Goal: Task Accomplishment & Management: Manage account settings

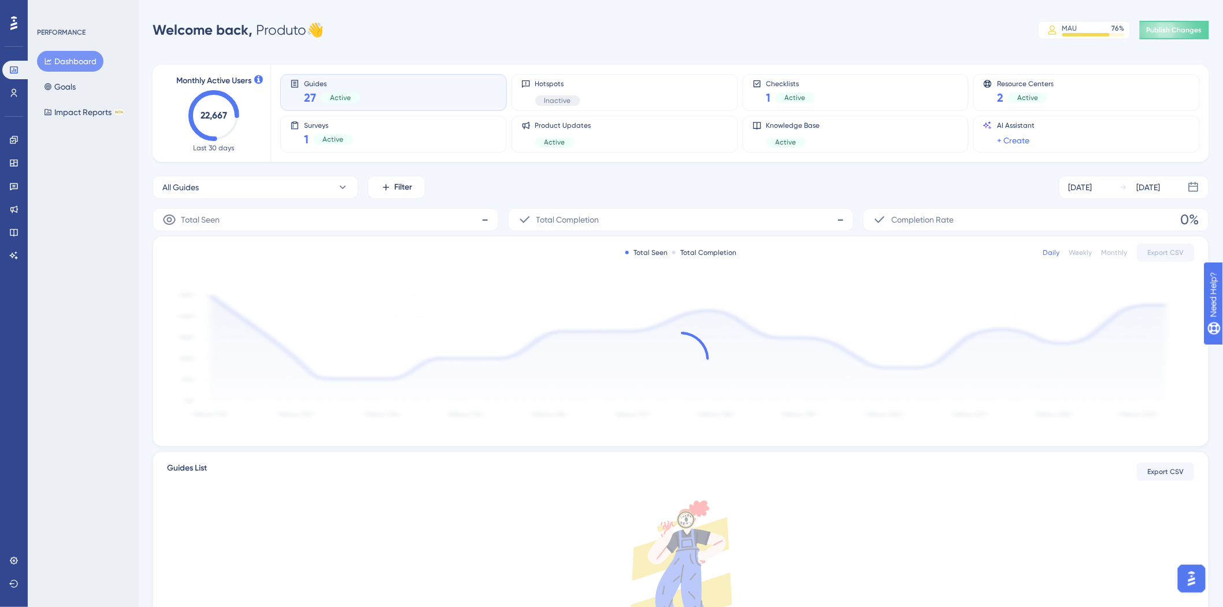
click at [136, 183] on div "PERFORMANCE Dashboard Goals Impact Reports BETA" at bounding box center [83, 303] width 111 height 607
click at [10, 143] on icon at bounding box center [13, 139] width 9 height 9
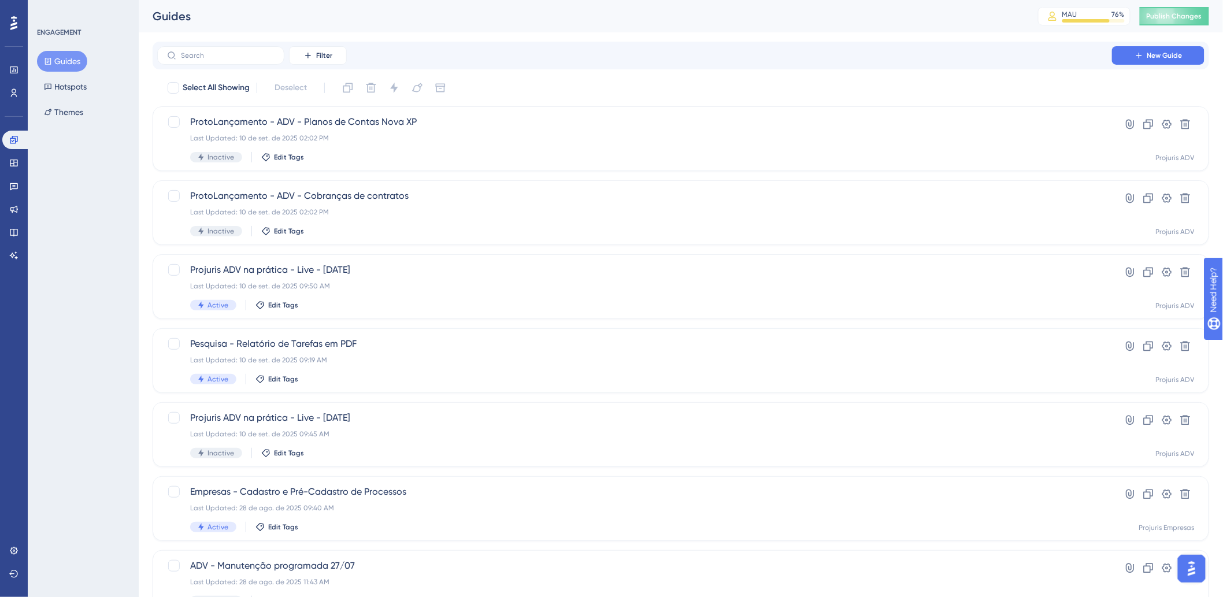
click at [91, 234] on div "ENGAGEMENT Guides Hotspots Themes" at bounding box center [83, 298] width 111 height 597
click at [579, 274] on span "Projuris ADV na prática - Live - [DATE]" at bounding box center [634, 270] width 889 height 14
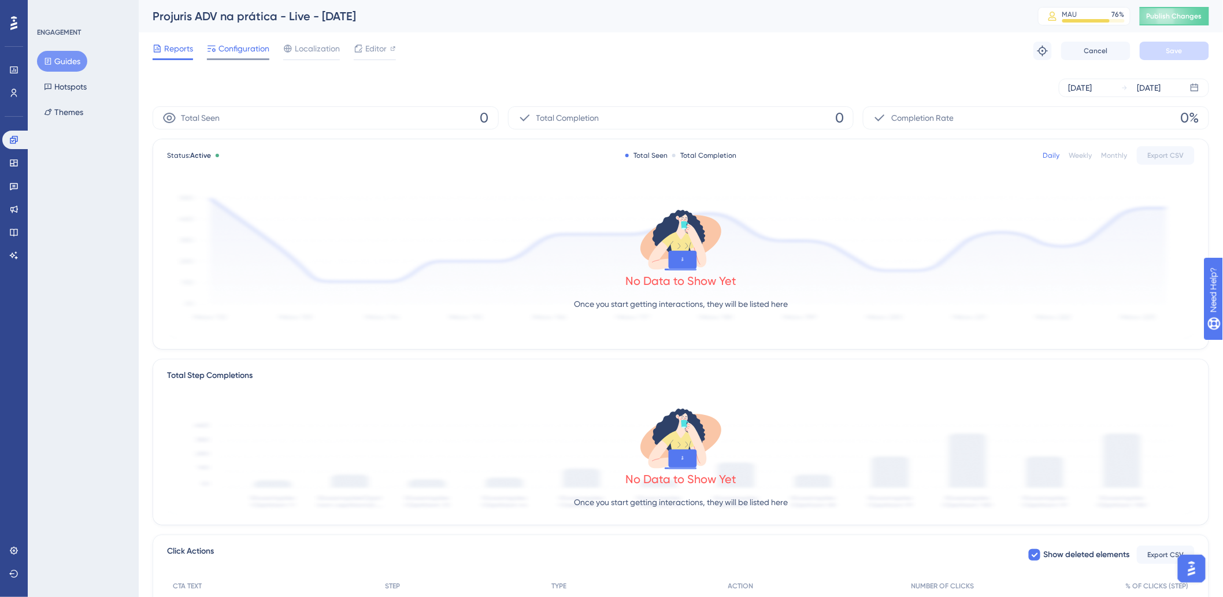
click at [250, 47] on span "Configuration" at bounding box center [244, 49] width 51 height 14
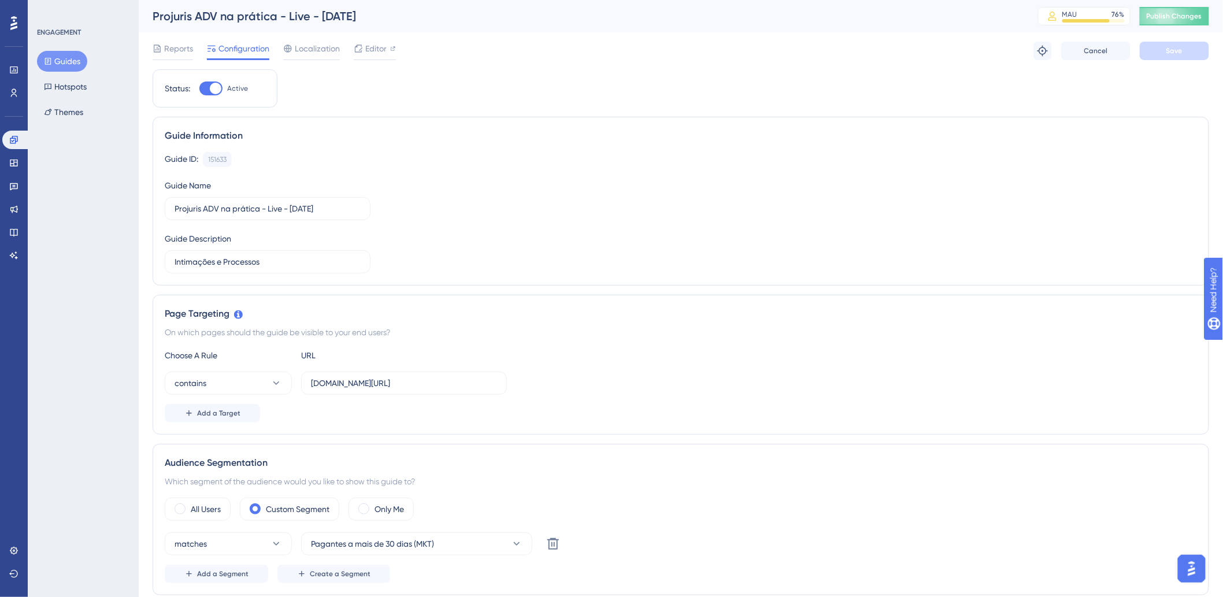
click at [202, 89] on div at bounding box center [210, 89] width 23 height 14
click at [199, 89] on input "Active" at bounding box center [199, 88] width 1 height 1
checkbox input "false"
click at [1146, 47] on button "Save" at bounding box center [1174, 51] width 69 height 19
click at [1174, 14] on button "Publish Changes" at bounding box center [1174, 16] width 69 height 19
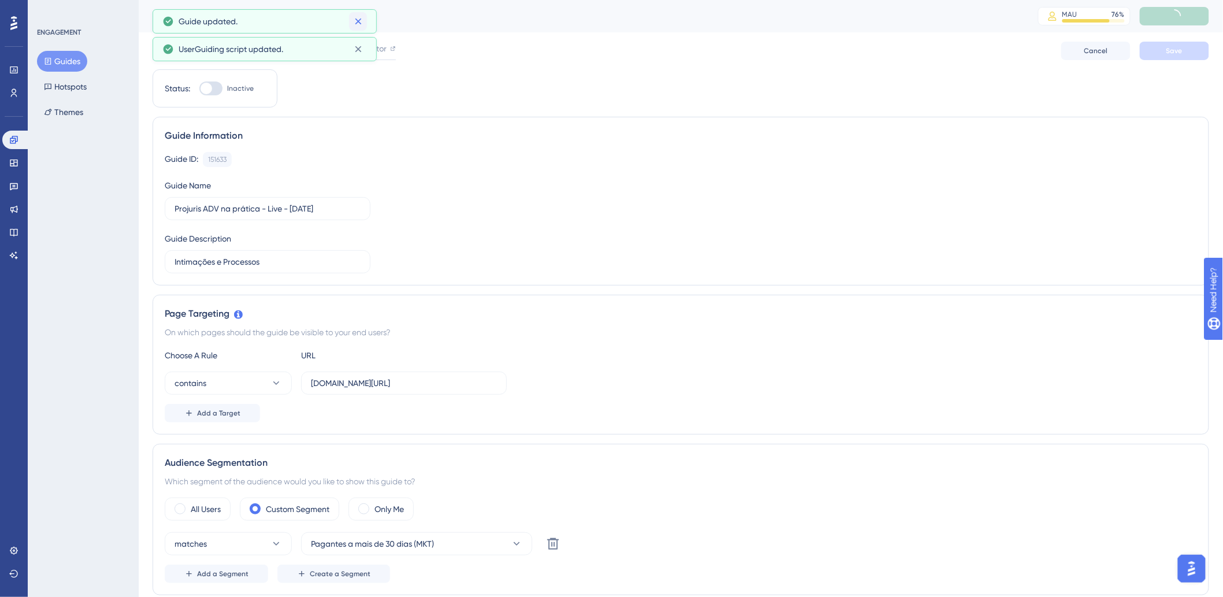
click at [361, 0] on div "Performance Users Engagement Widgets Feedback Product Updates Knowledge Base AI…" at bounding box center [611, 0] width 1223 height 0
click at [353, 24] on icon at bounding box center [359, 22] width 12 height 12
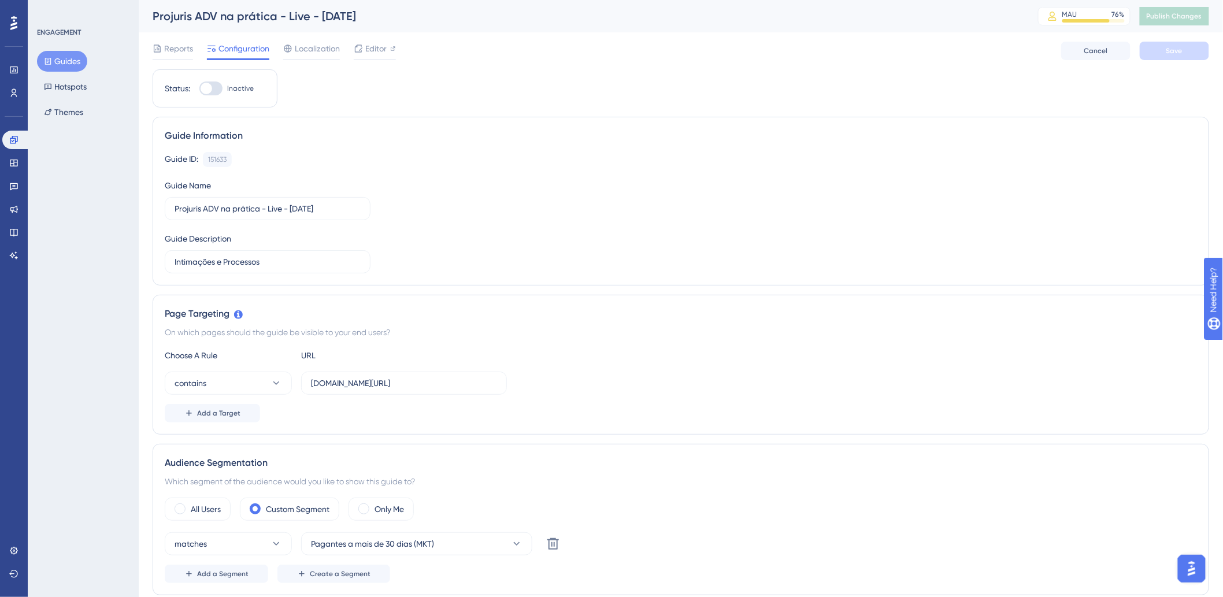
click at [650, 57] on div "Reports Configuration Localization Editor Cancel Save" at bounding box center [681, 50] width 1057 height 37
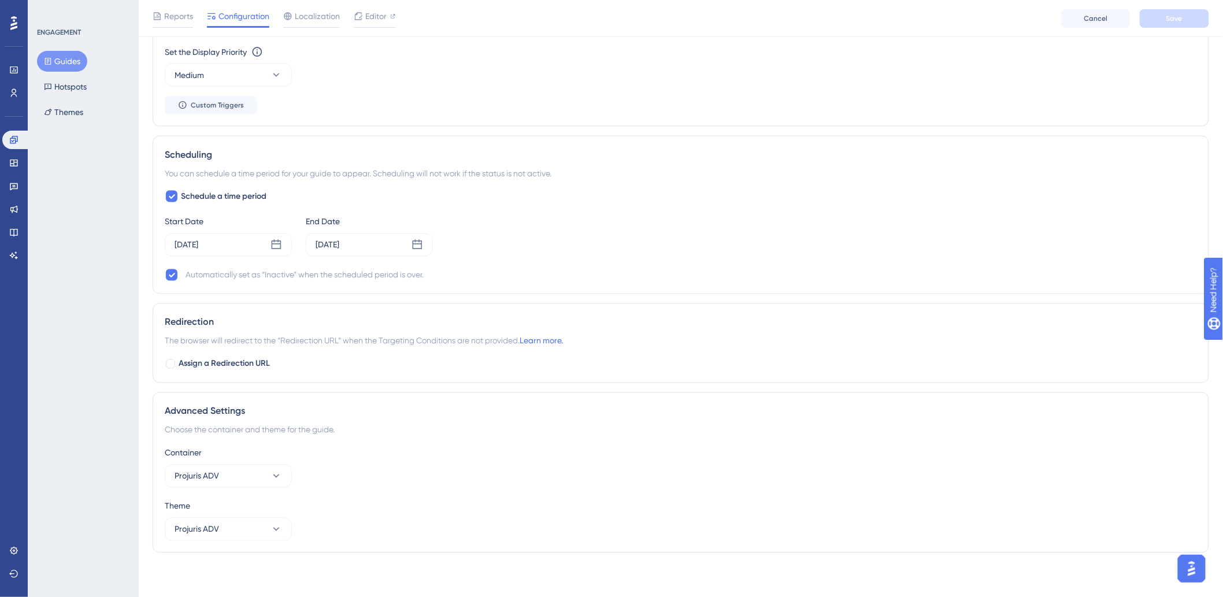
scroll to position [697, 0]
click at [339, 246] on div "[DATE]" at bounding box center [328, 243] width 24 height 14
click at [707, 210] on div "Schedule a time period Start Date [DATE] End Date [DATE] [DATE] Mo Tu We Th Fr …" at bounding box center [681, 233] width 1033 height 93
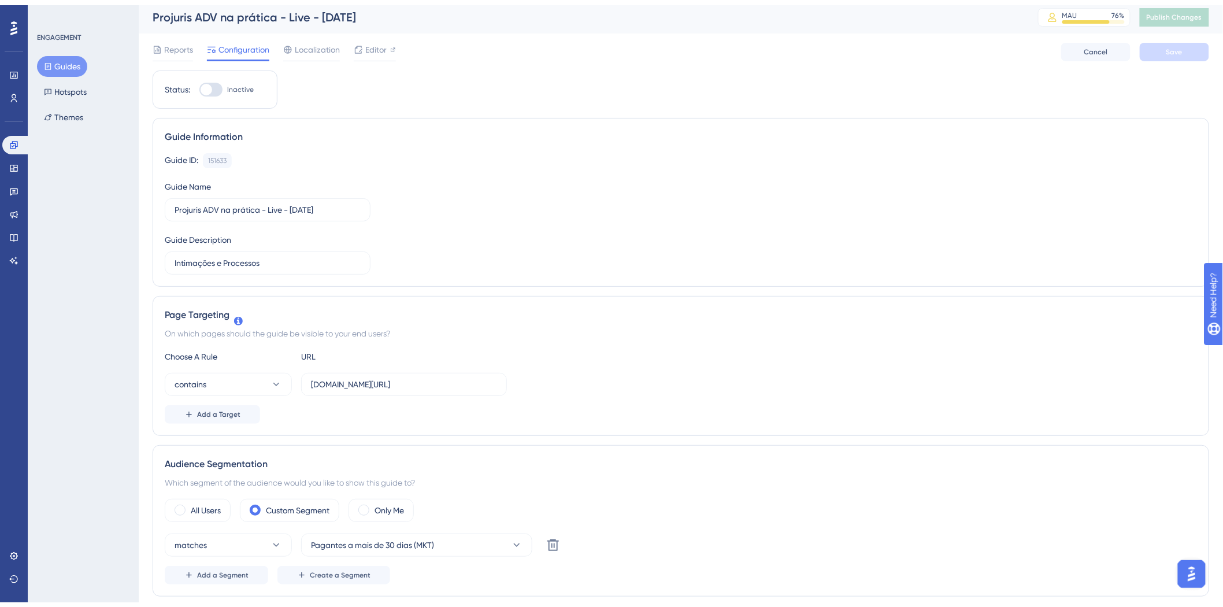
scroll to position [0, 0]
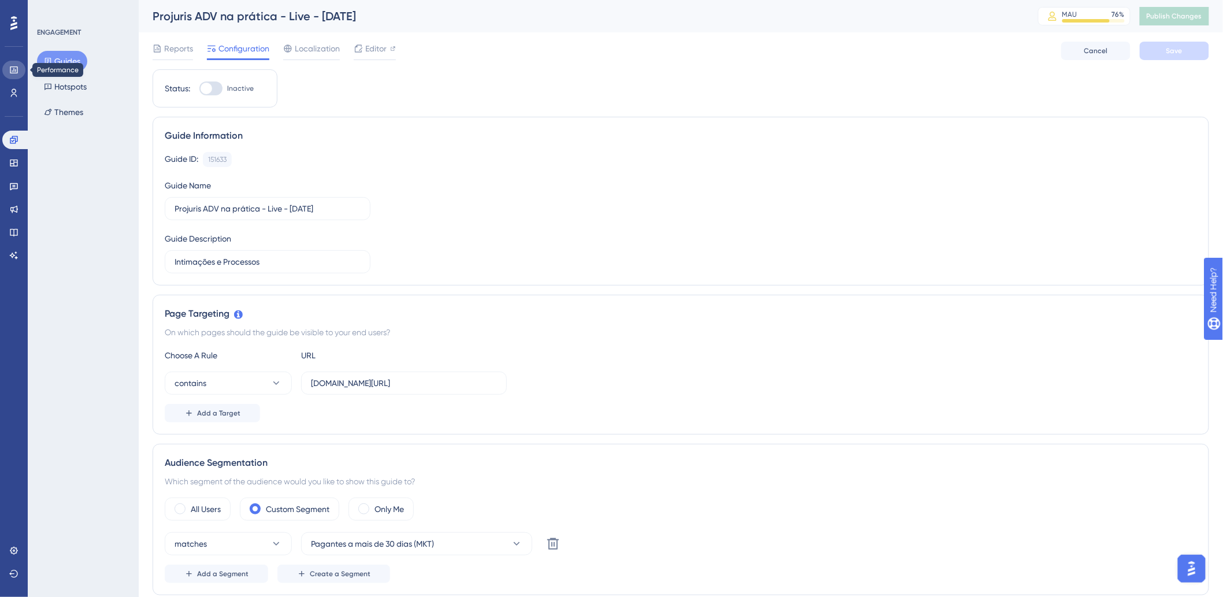
click at [14, 73] on icon at bounding box center [13, 69] width 9 height 9
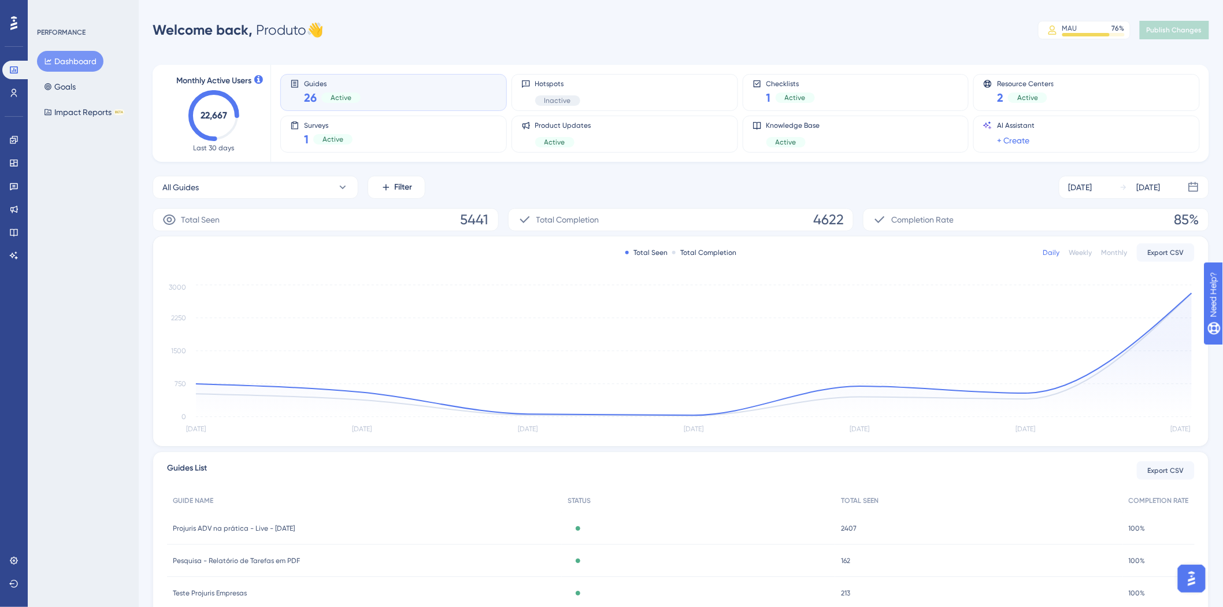
click at [544, 53] on div "Monthly Active Users 22,667 Last 30 days Guides 26 Active Hotspots Inactive Che…" at bounding box center [681, 381] width 1057 height 661
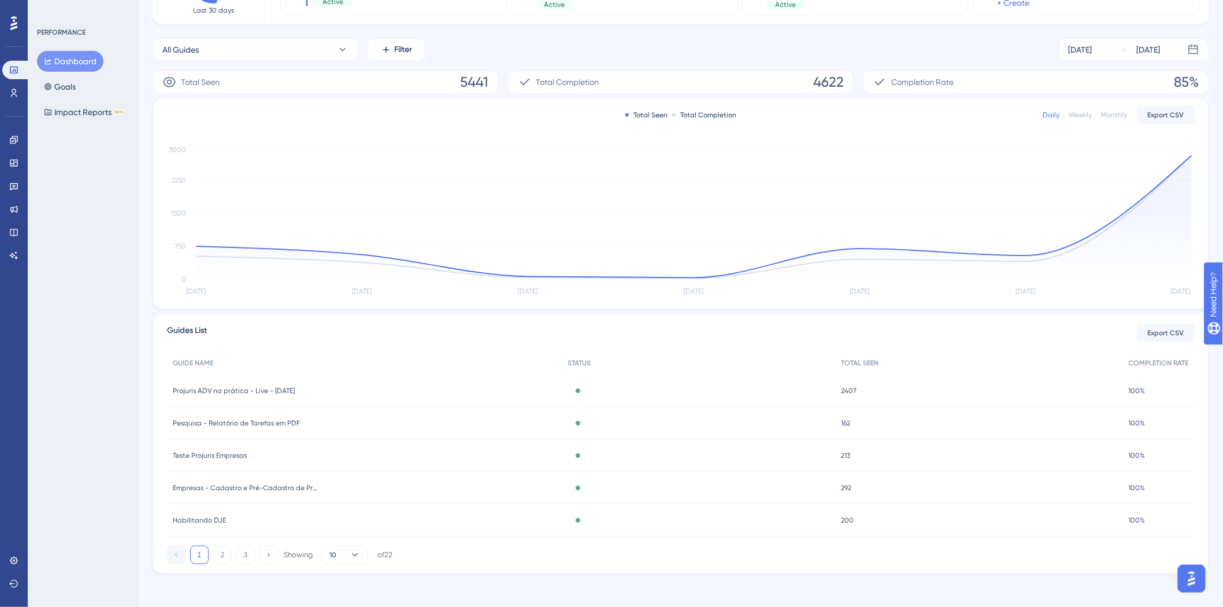
scroll to position [141, 0]
click at [1132, 390] on span "100%" at bounding box center [1137, 387] width 17 height 9
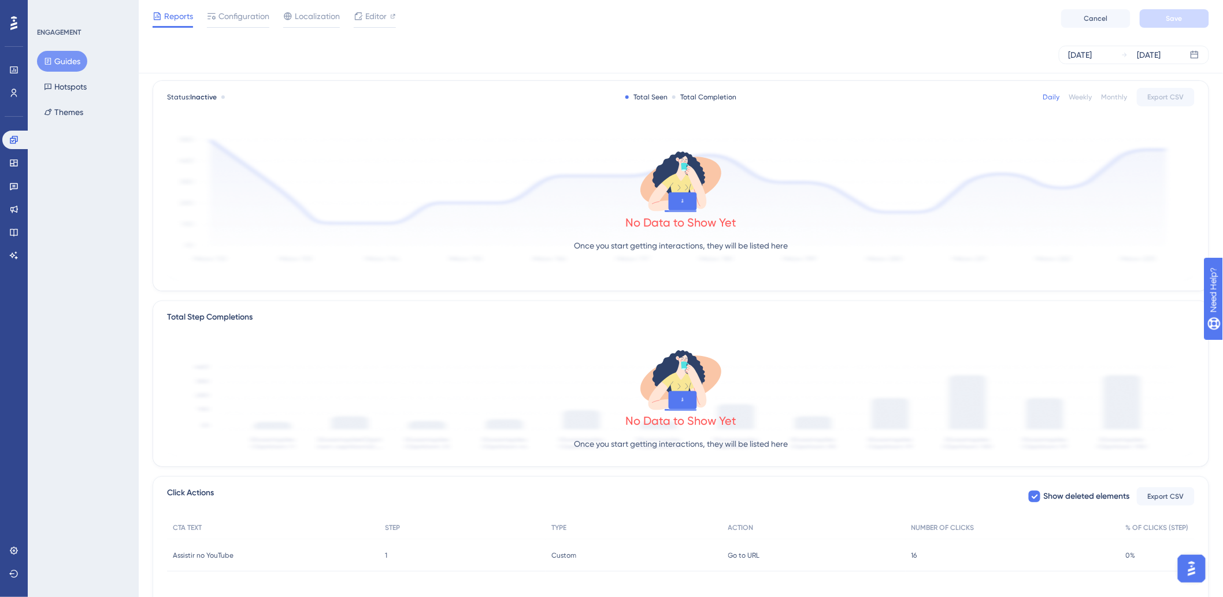
scroll to position [135, 0]
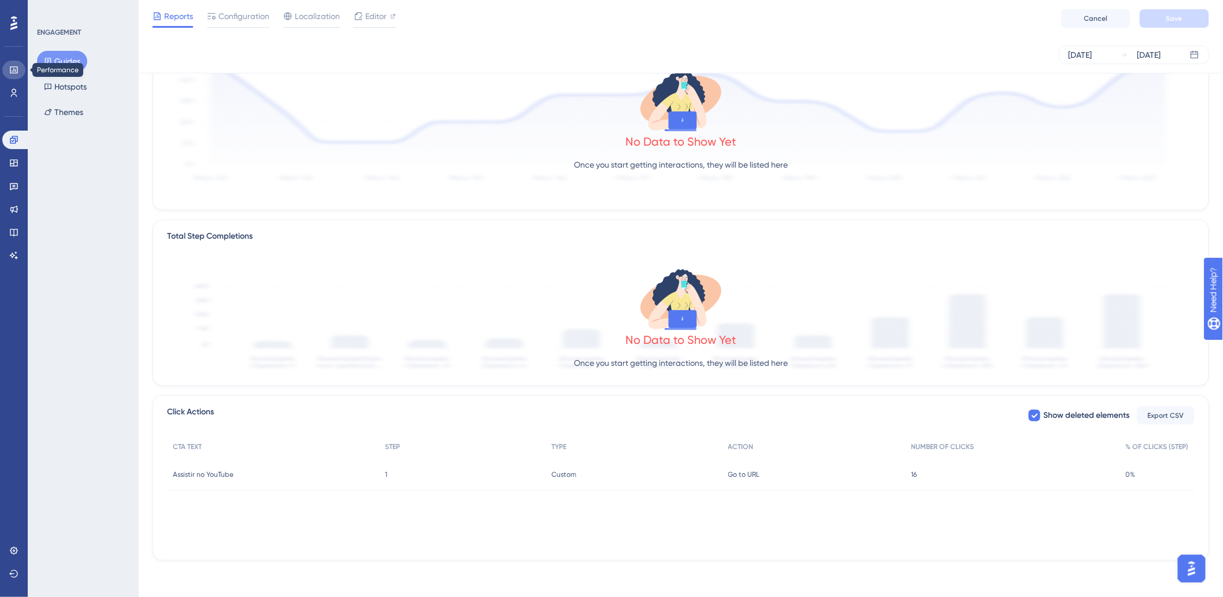
click at [17, 67] on icon at bounding box center [14, 69] width 8 height 7
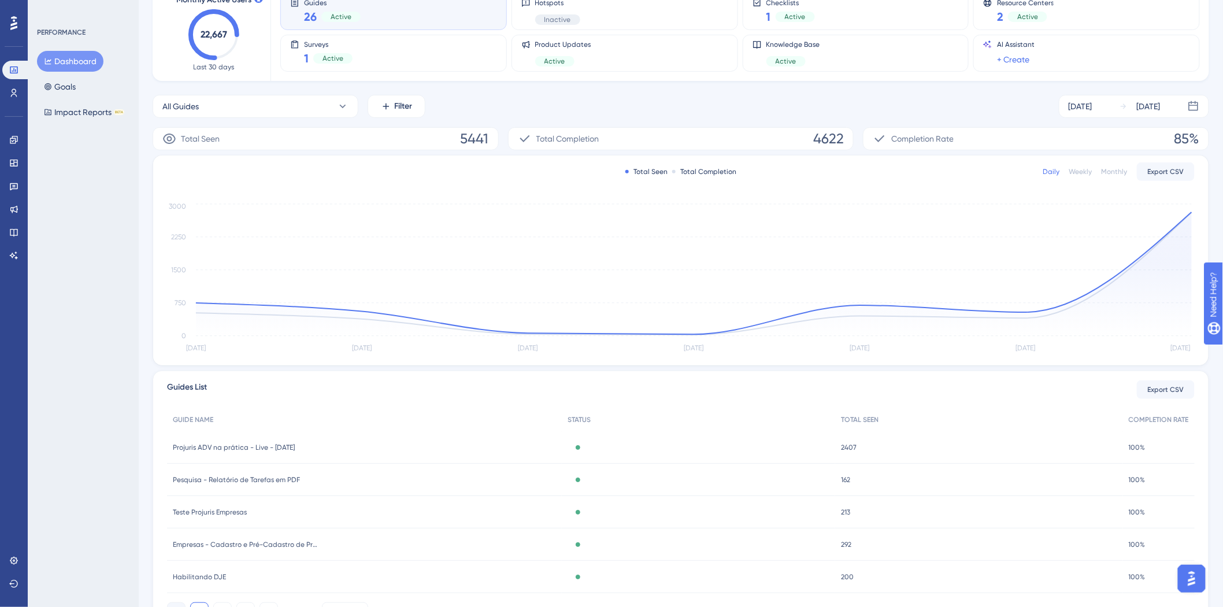
scroll to position [128, 0]
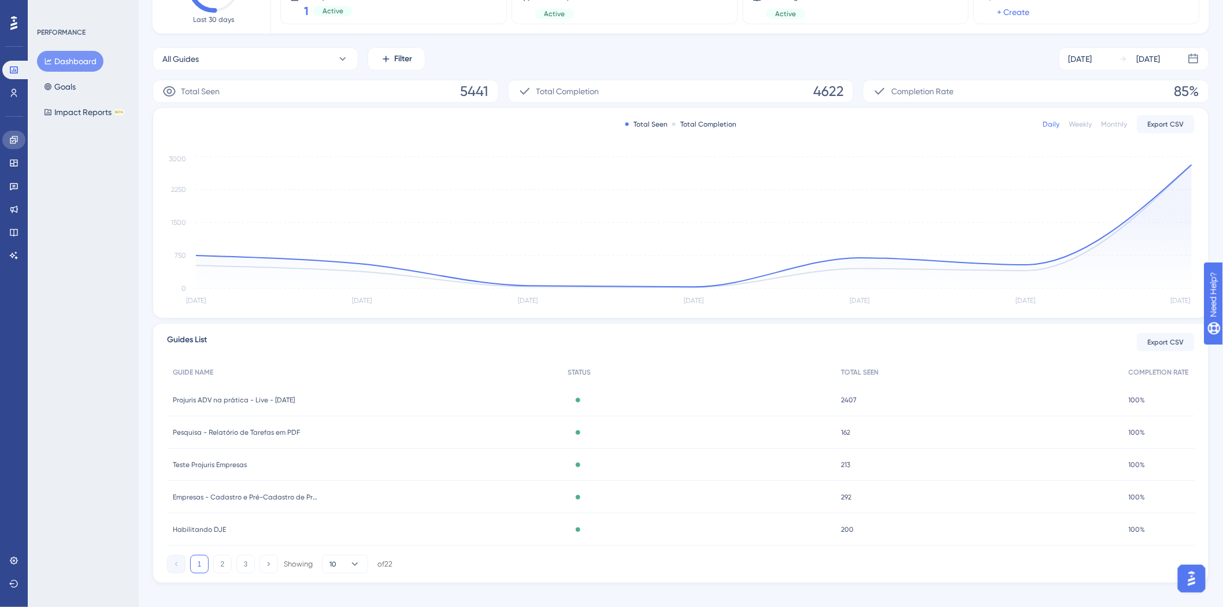
click at [14, 143] on icon at bounding box center [14, 140] width 8 height 8
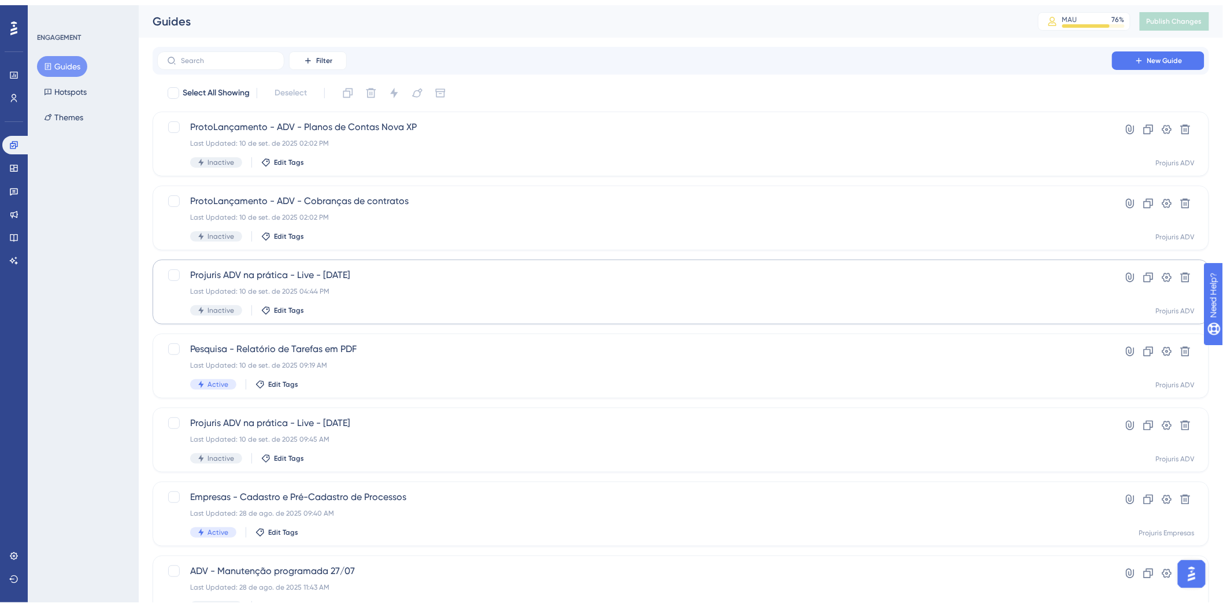
scroll to position [43, 0]
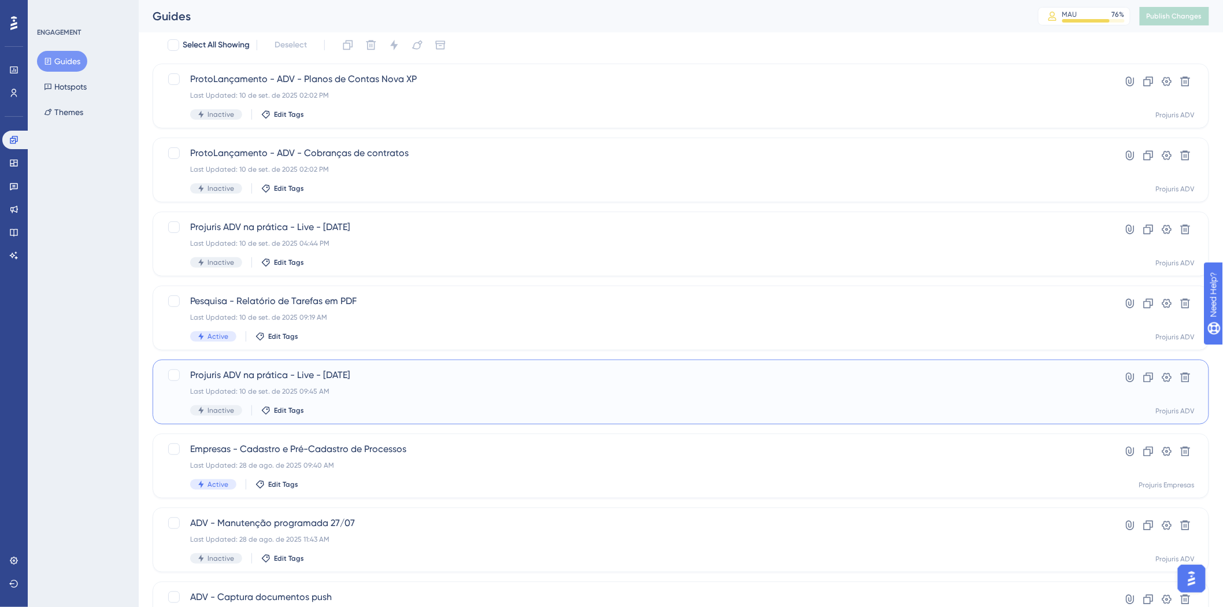
click at [537, 368] on span "Projuris ADV na prática - Live - [DATE]" at bounding box center [634, 375] width 889 height 14
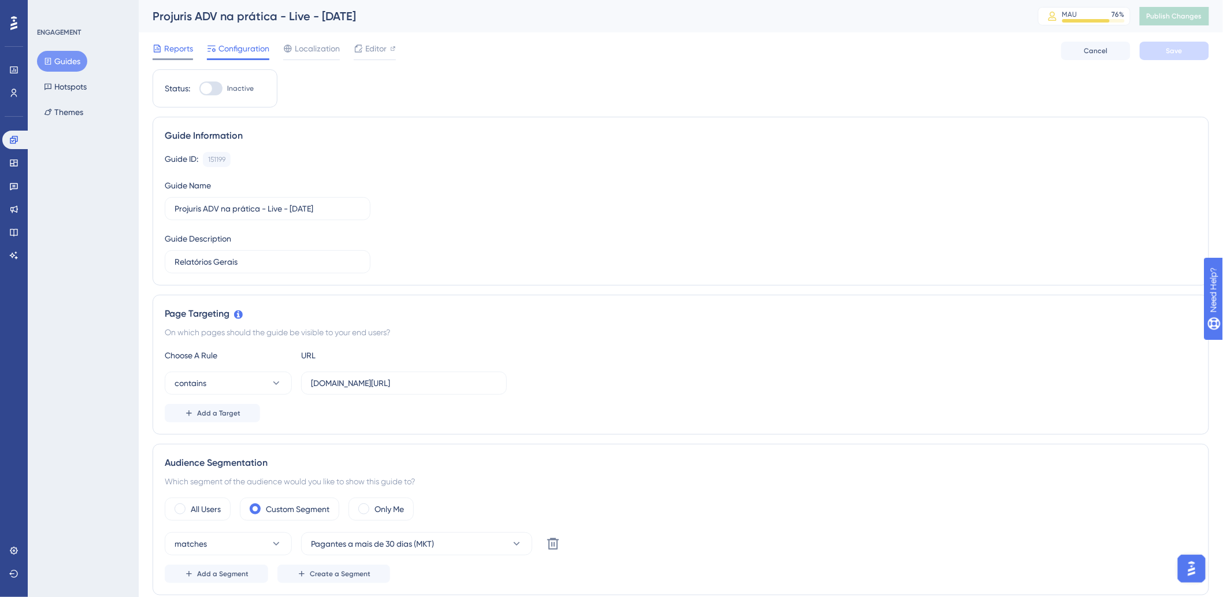
click at [174, 47] on span "Reports" at bounding box center [178, 49] width 29 height 14
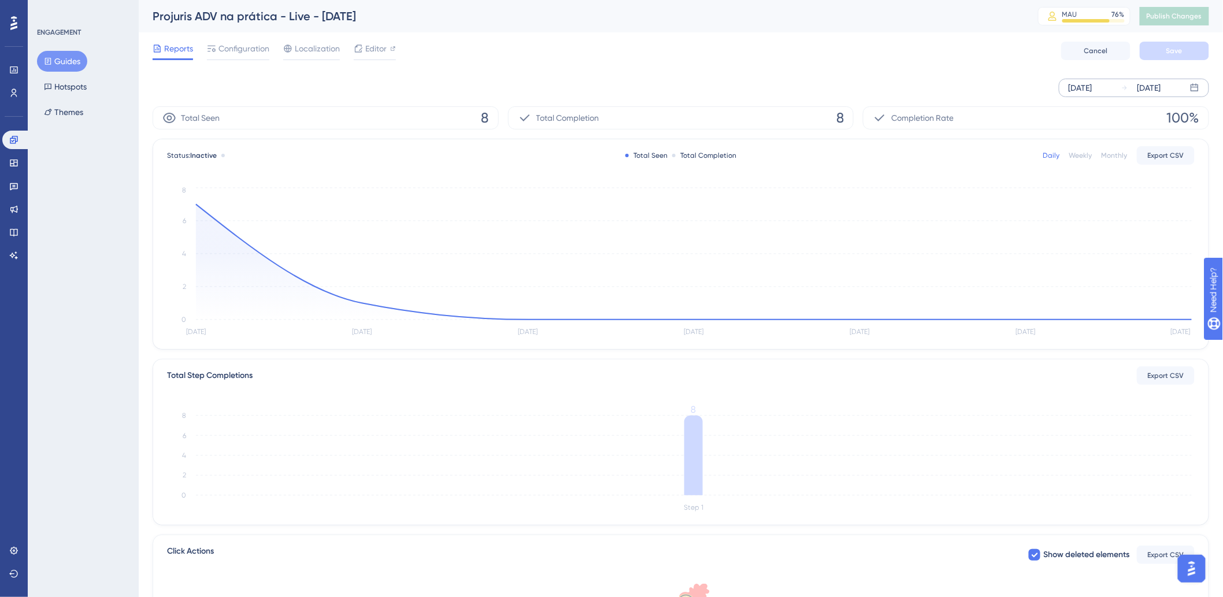
click at [1093, 89] on div "[DATE]" at bounding box center [1081, 88] width 24 height 14
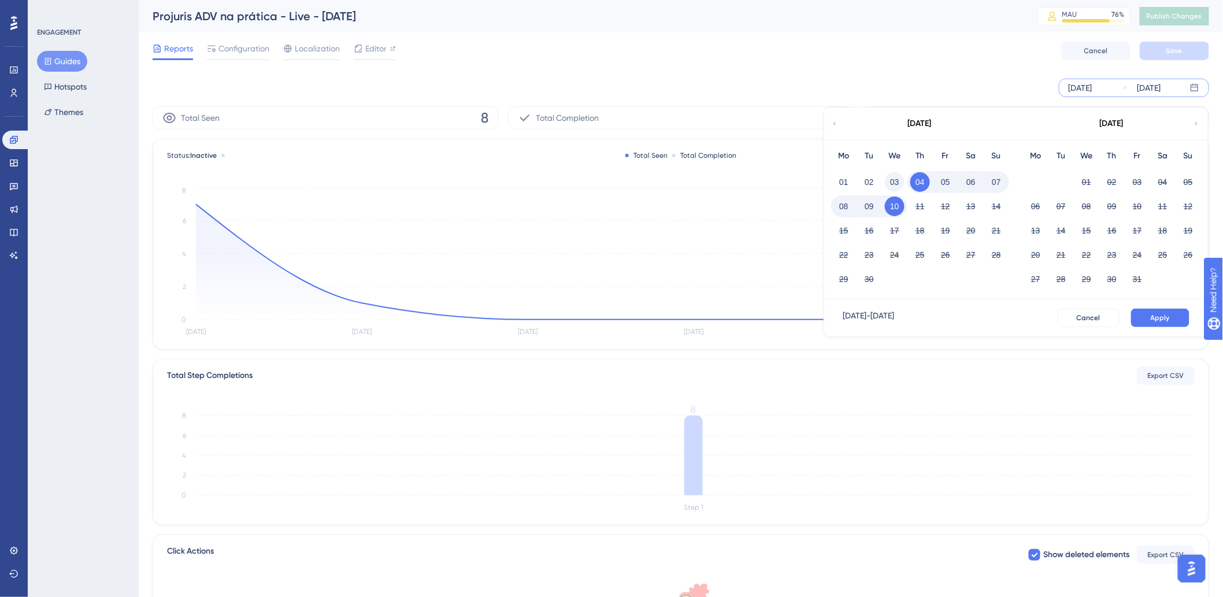
click at [894, 180] on button "03" at bounding box center [895, 182] width 20 height 20
click at [918, 182] on button "04" at bounding box center [921, 182] width 20 height 20
click at [1154, 320] on span "Apply" at bounding box center [1160, 317] width 19 height 9
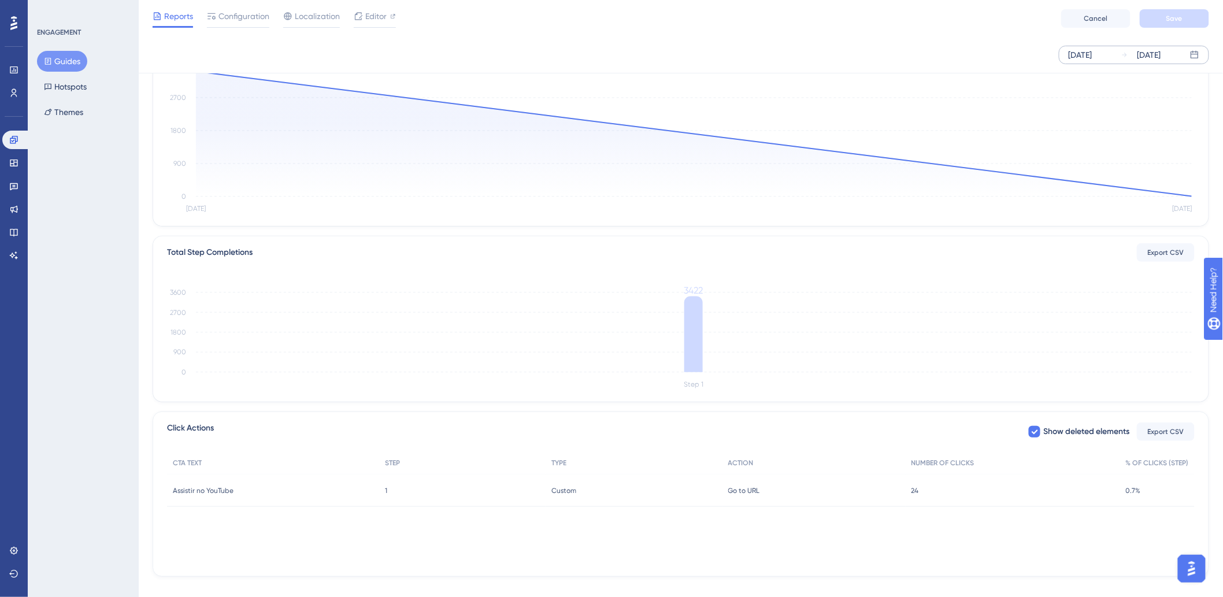
scroll to position [128, 0]
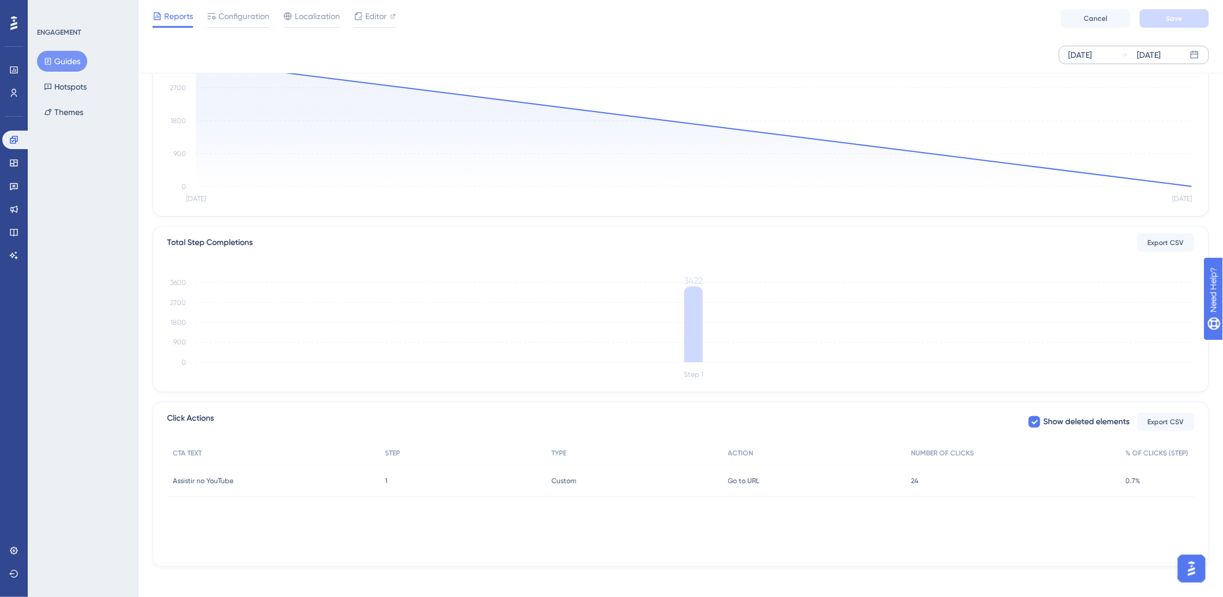
click at [165, 328] on div "Total Step Completions Export CSV Step 1 0 900 1800 2700 3600 3422" at bounding box center [681, 309] width 1056 height 165
click at [135, 339] on div "ENGAGEMENT Guides Hotspots Themes" at bounding box center [83, 298] width 111 height 597
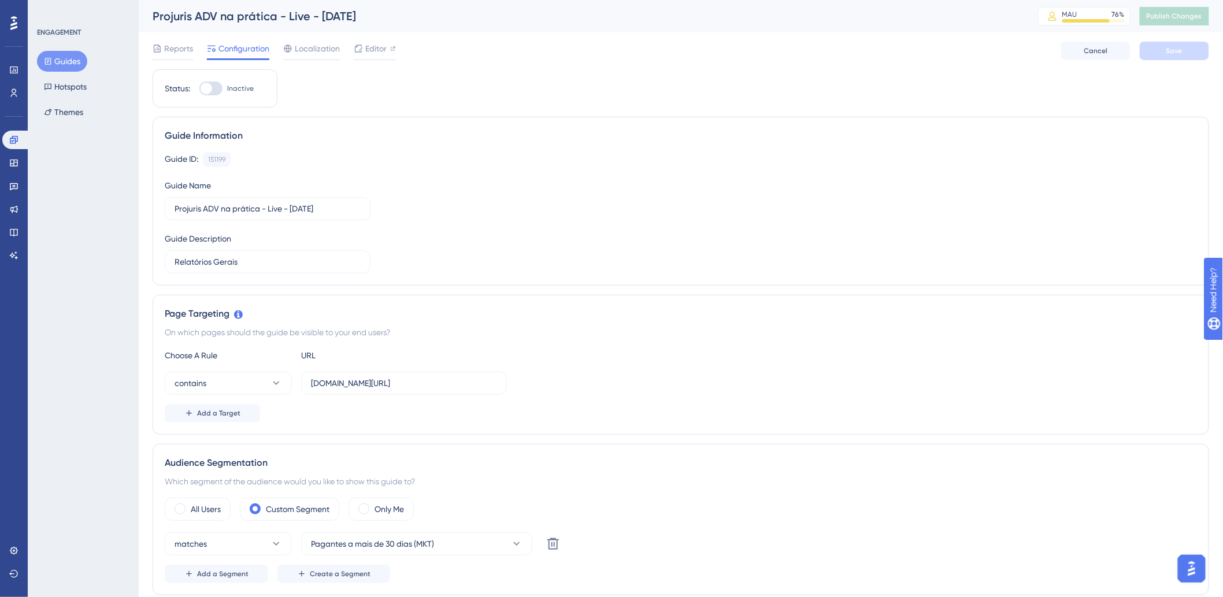
drag, startPoint x: 321, startPoint y: 347, endPoint x: 380, endPoint y: 332, distance: 60.4
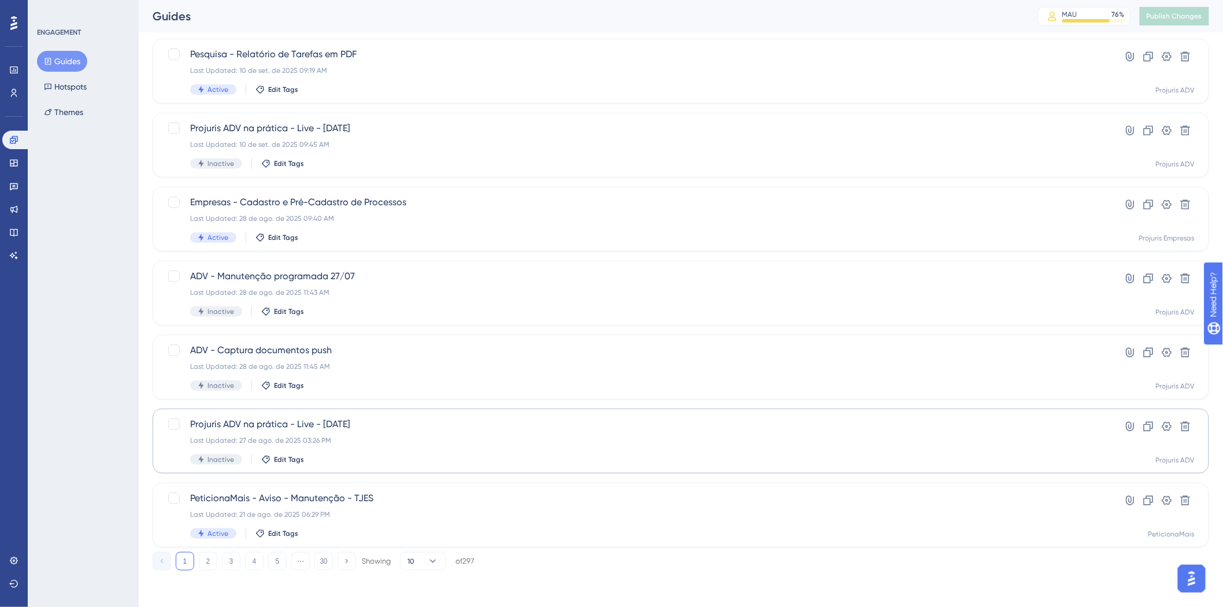
scroll to position [290, 0]
click at [511, 435] on div "Last Updated: 27 de ago. de 2025 03:26 PM" at bounding box center [634, 439] width 889 height 9
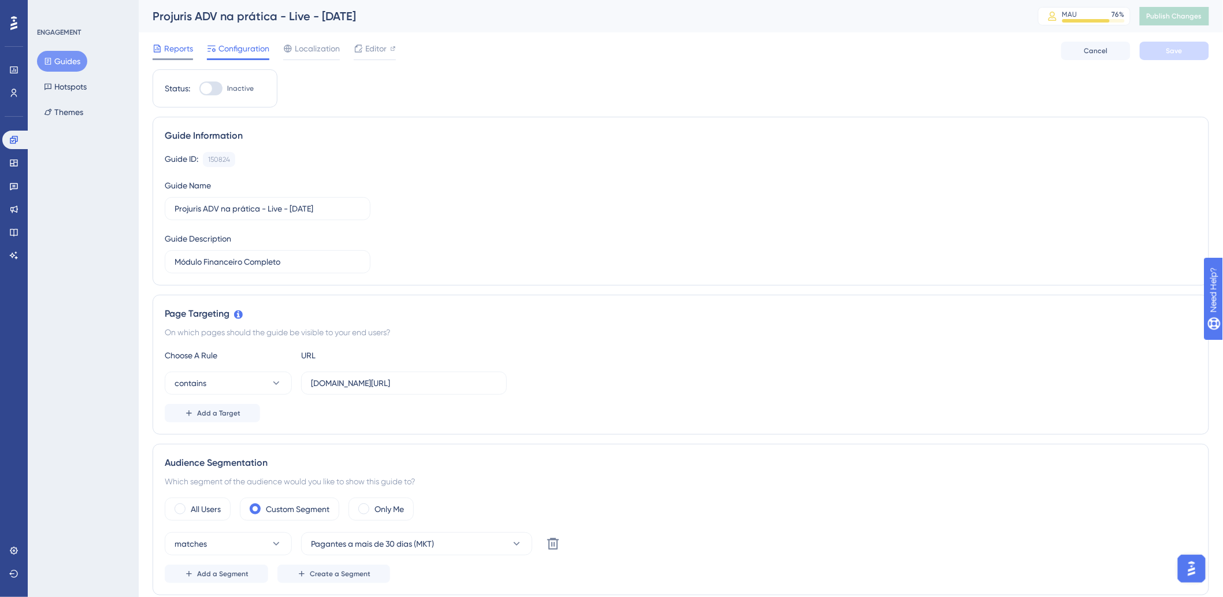
click at [175, 45] on span "Reports" at bounding box center [178, 49] width 29 height 14
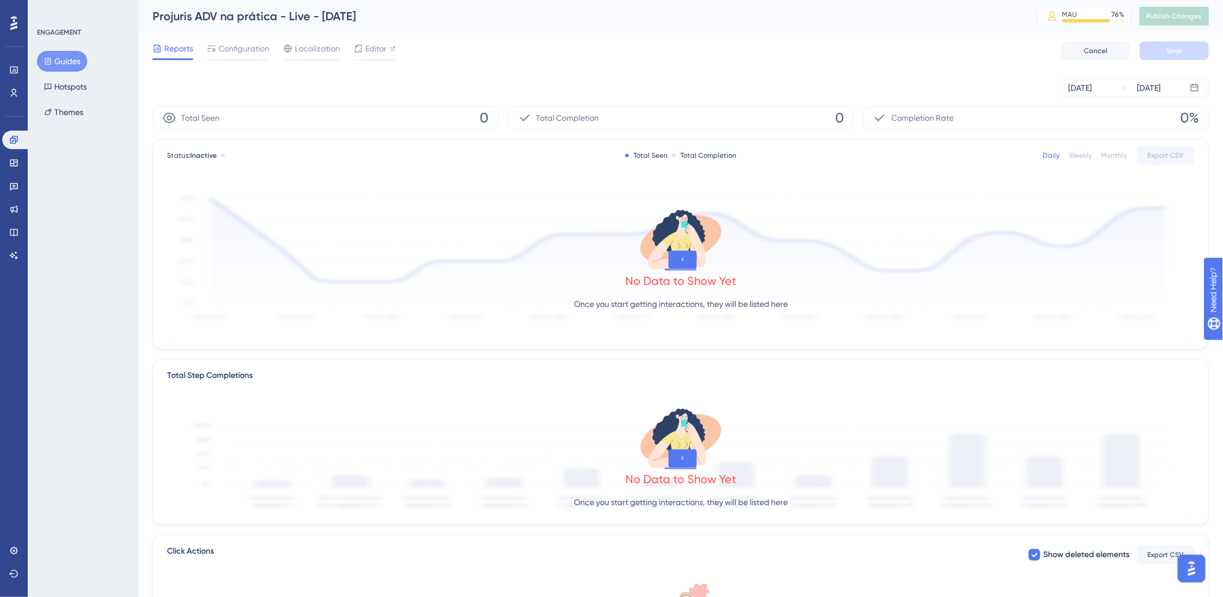
click at [401, 261] on div "No Data to Show Yet Once you start getting interactions, they will be listed he…" at bounding box center [681, 262] width 1028 height 155
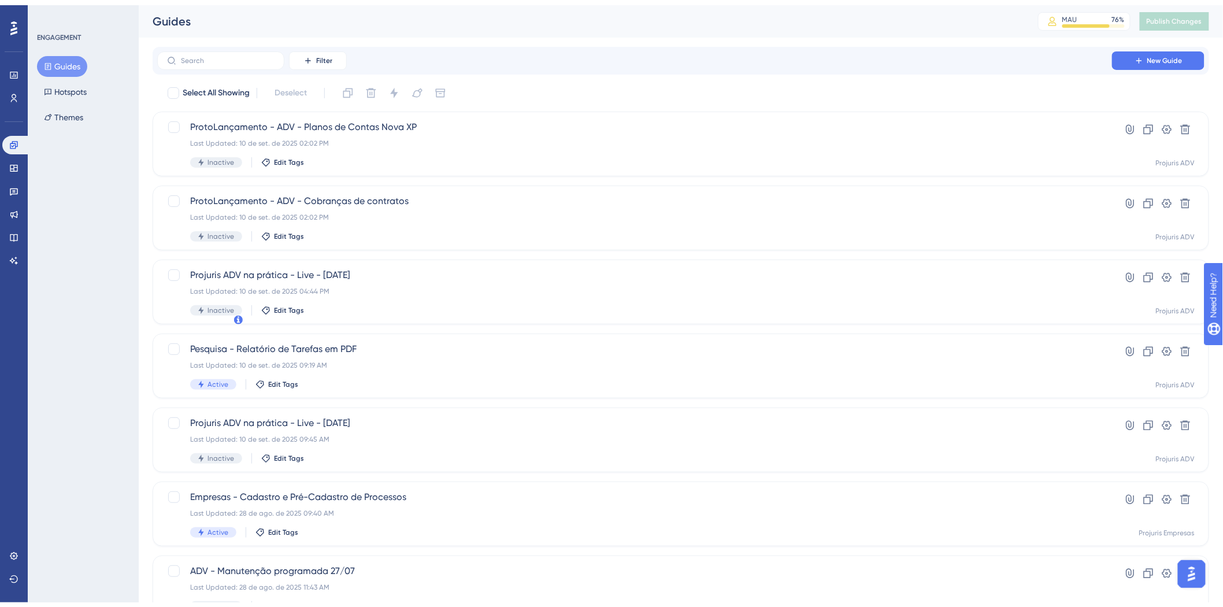
scroll to position [290, 0]
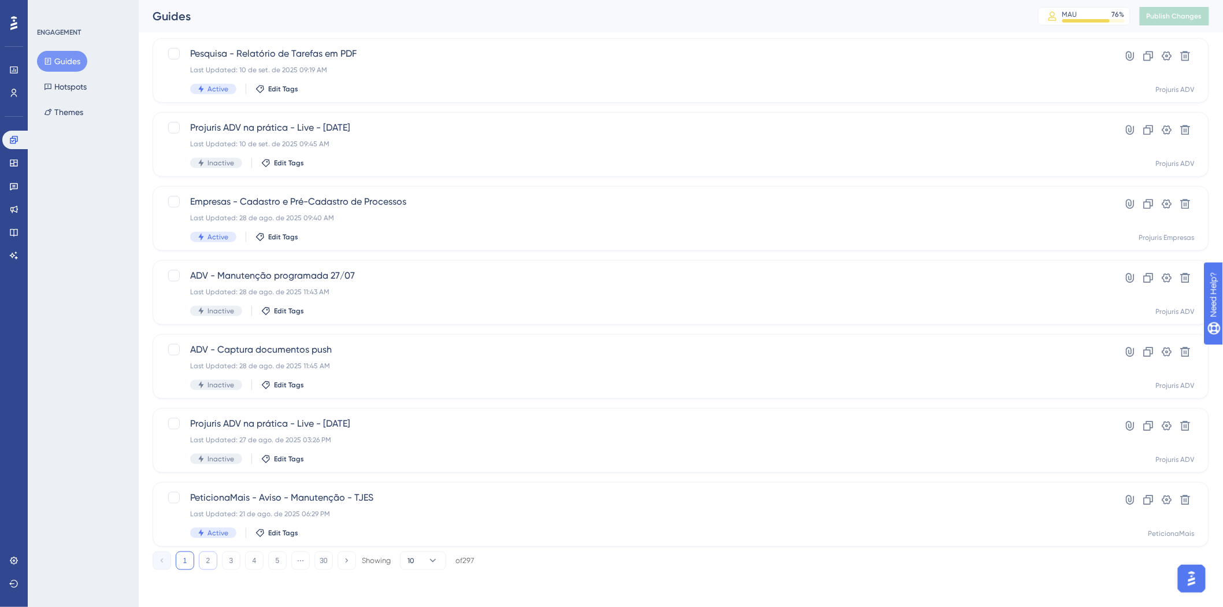
click at [210, 564] on button "2" at bounding box center [208, 561] width 19 height 19
click at [476, 216] on div "Last Updated: 06 de ago. de 2025 03:13 PM" at bounding box center [634, 217] width 889 height 9
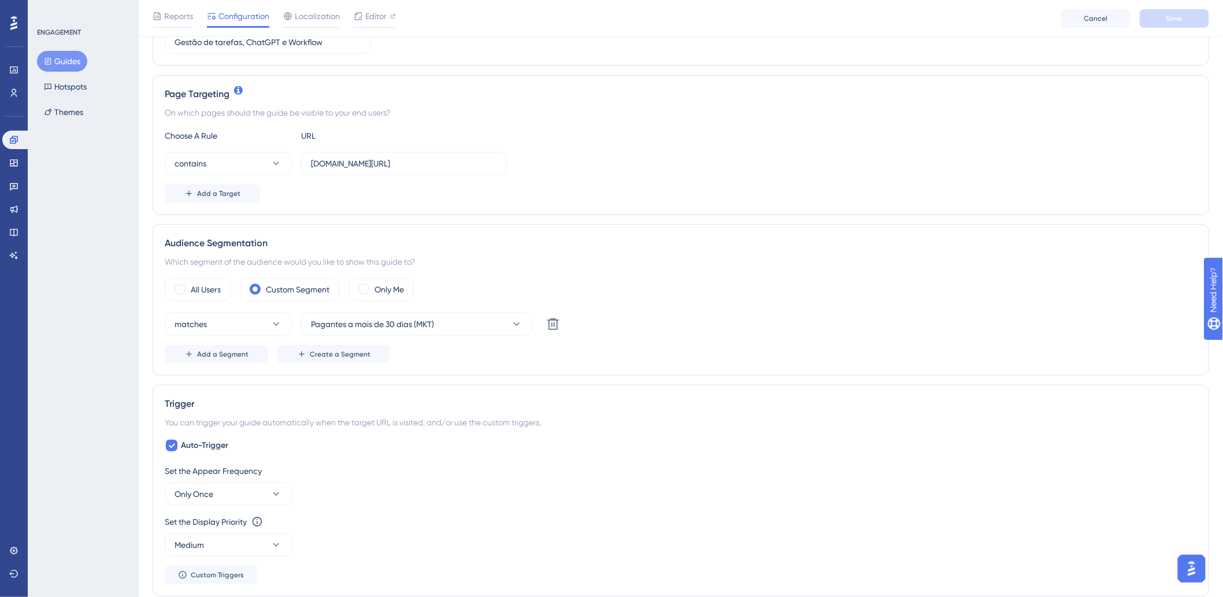
scroll to position [214, 0]
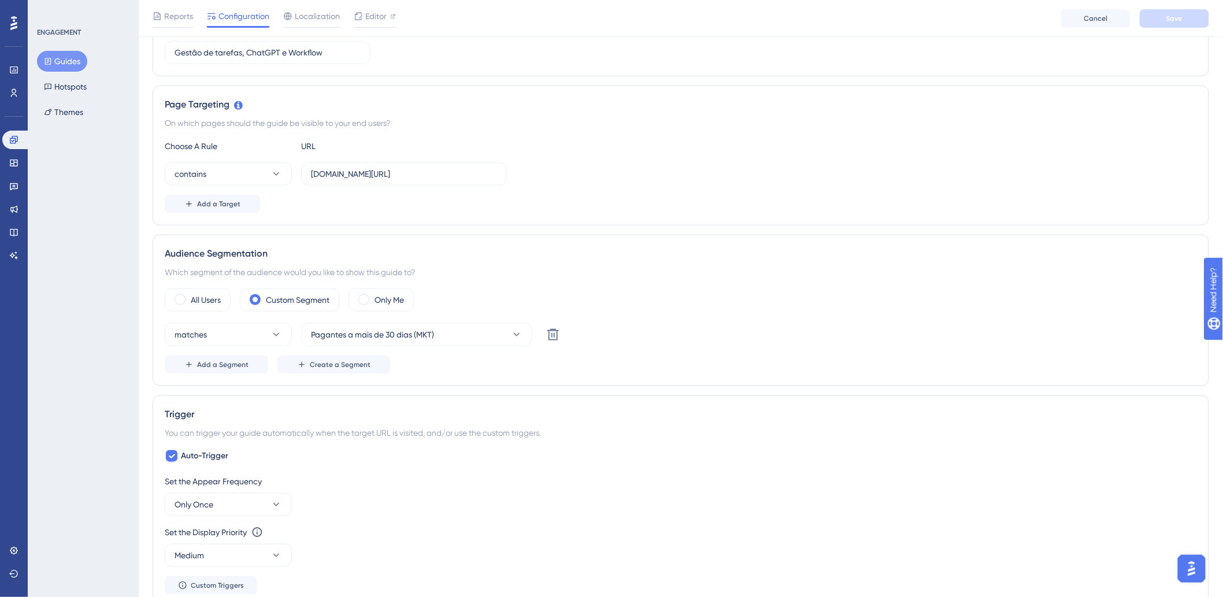
click at [194, 23] on div "Reports Configuration Localization Editor" at bounding box center [274, 18] width 243 height 19
click at [187, 19] on span "Reports" at bounding box center [178, 16] width 29 height 14
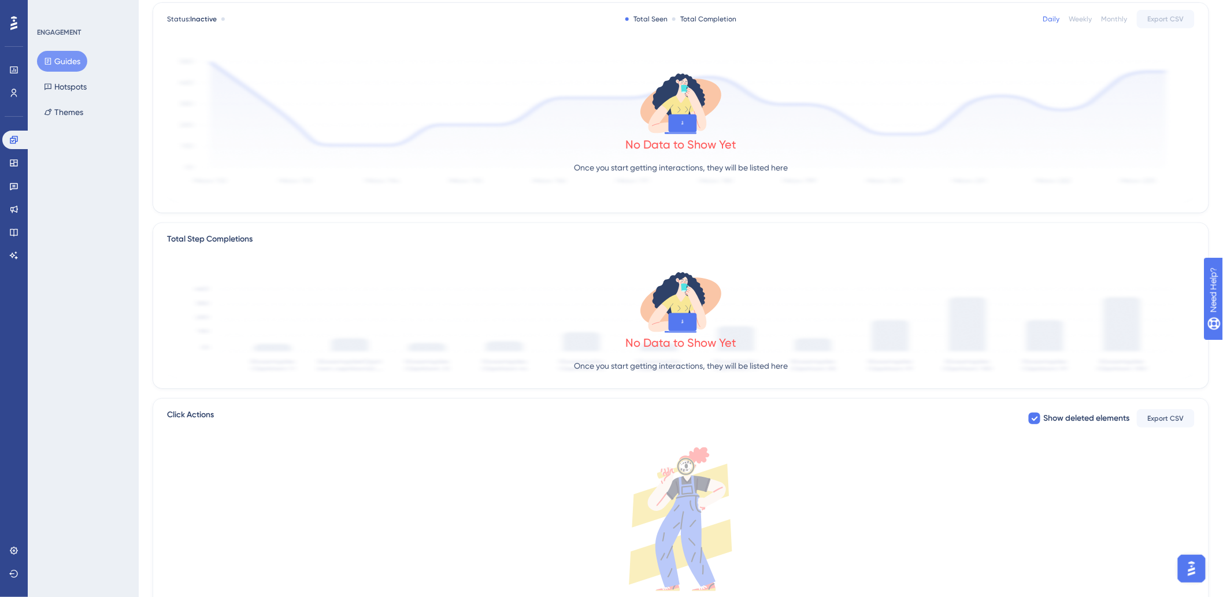
scroll to position [209, 0]
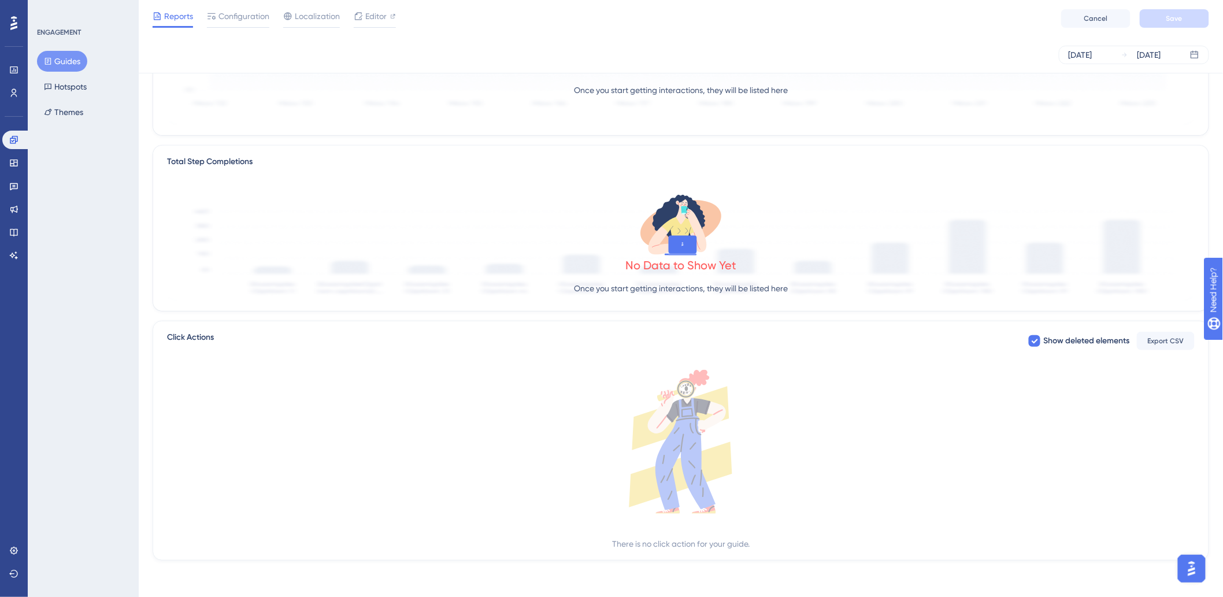
click at [565, 258] on div "No Data to Show Yet Once you start getting interactions, they will be listed he…" at bounding box center [681, 247] width 1028 height 112
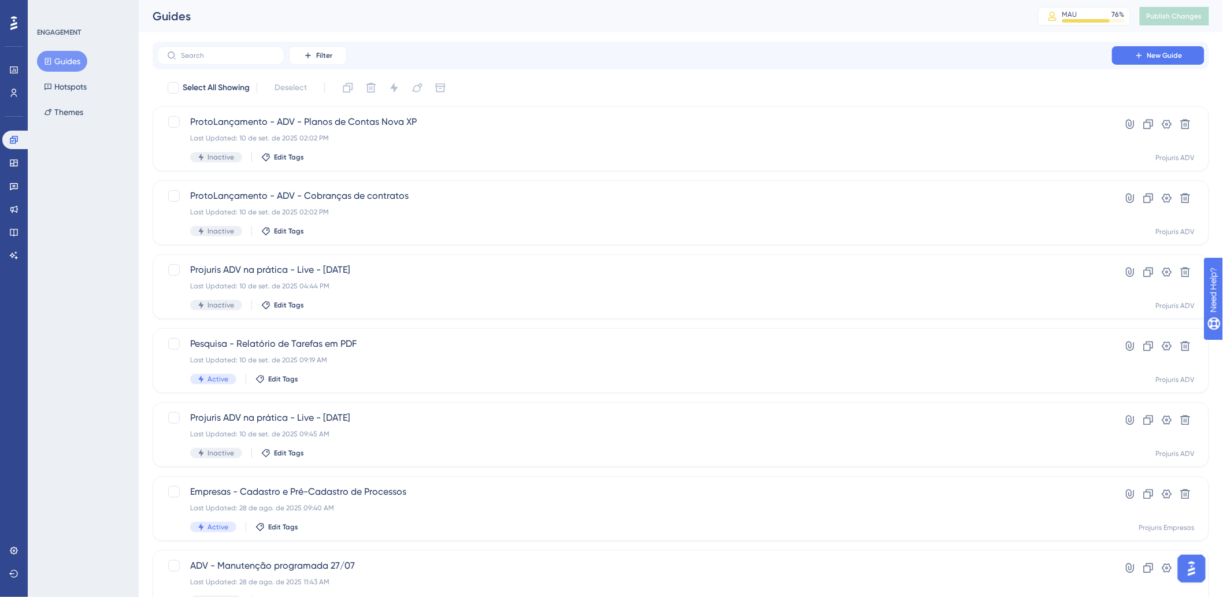
click at [704, 76] on div "Filter New Guide Select All Showing Deselect ProtoLançamento - ADV - Planos de …" at bounding box center [681, 451] width 1057 height 819
click at [103, 253] on div "ENGAGEMENT Guides Hotspots Themes" at bounding box center [83, 298] width 111 height 597
click at [616, 69] on div "Filter New Guide Select All Showing Deselect ProtoLançamento - ADV - Planos de …" at bounding box center [681, 451] width 1057 height 819
click at [617, 69] on div "Filter New Guide Select All Showing Deselect ProtoLançamento - ADV - Planos de …" at bounding box center [681, 451] width 1057 height 819
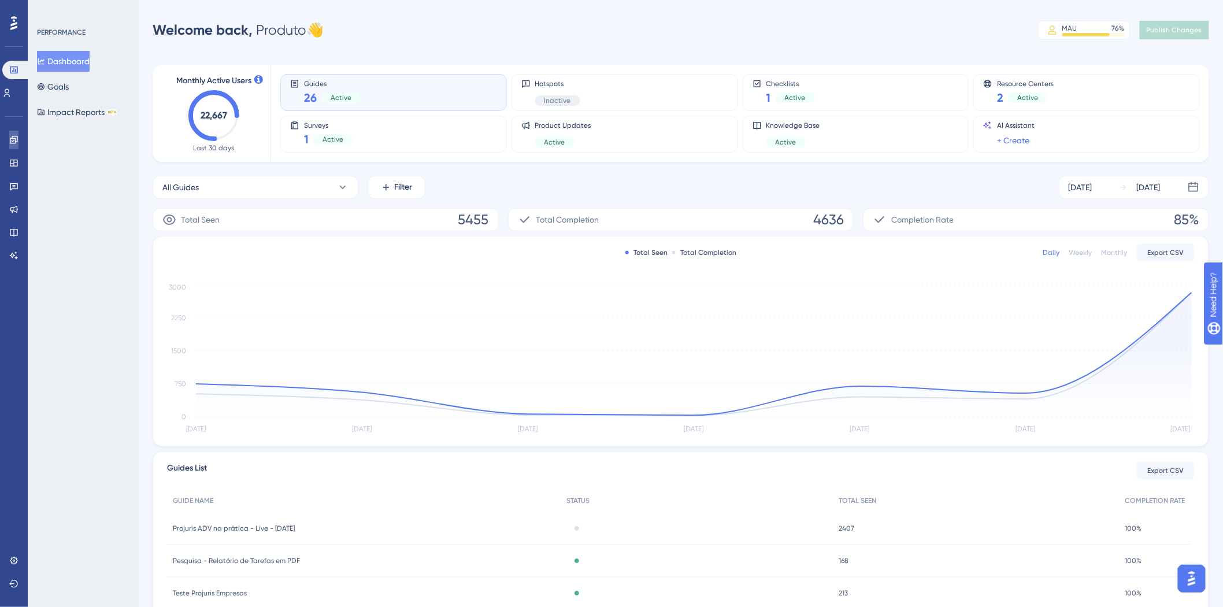
drag, startPoint x: 19, startPoint y: 132, endPoint x: 25, endPoint y: 136, distance: 7.4
click at [19, 132] on link at bounding box center [13, 140] width 9 height 19
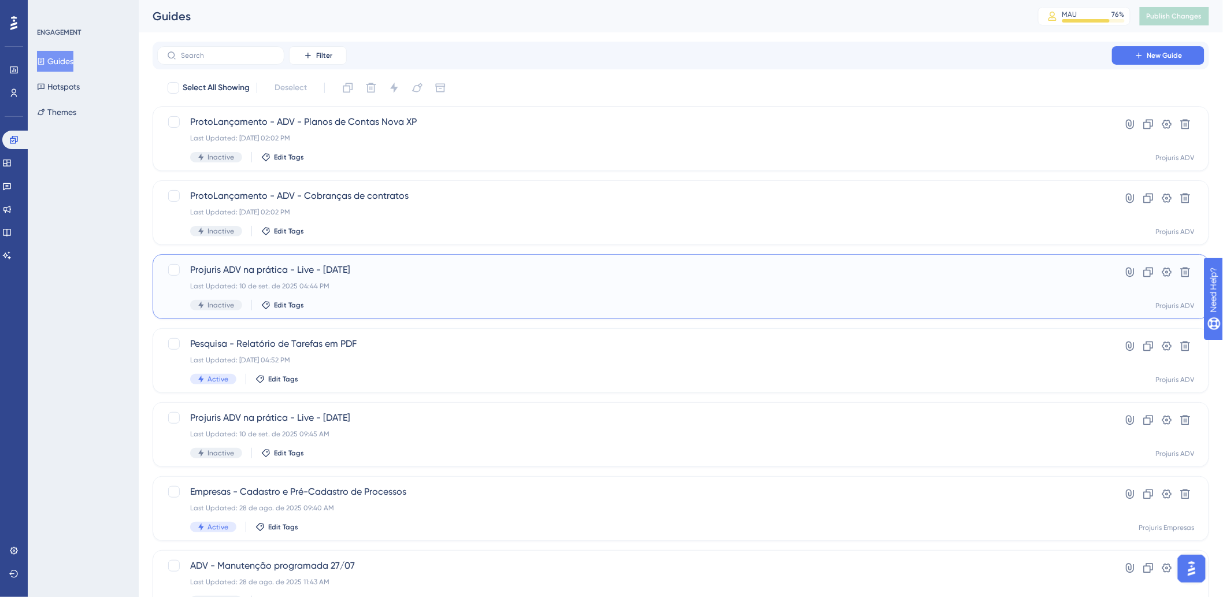
click at [452, 282] on div "Last Updated: 10 de set. de 2025 04:44 PM" at bounding box center [634, 286] width 889 height 9
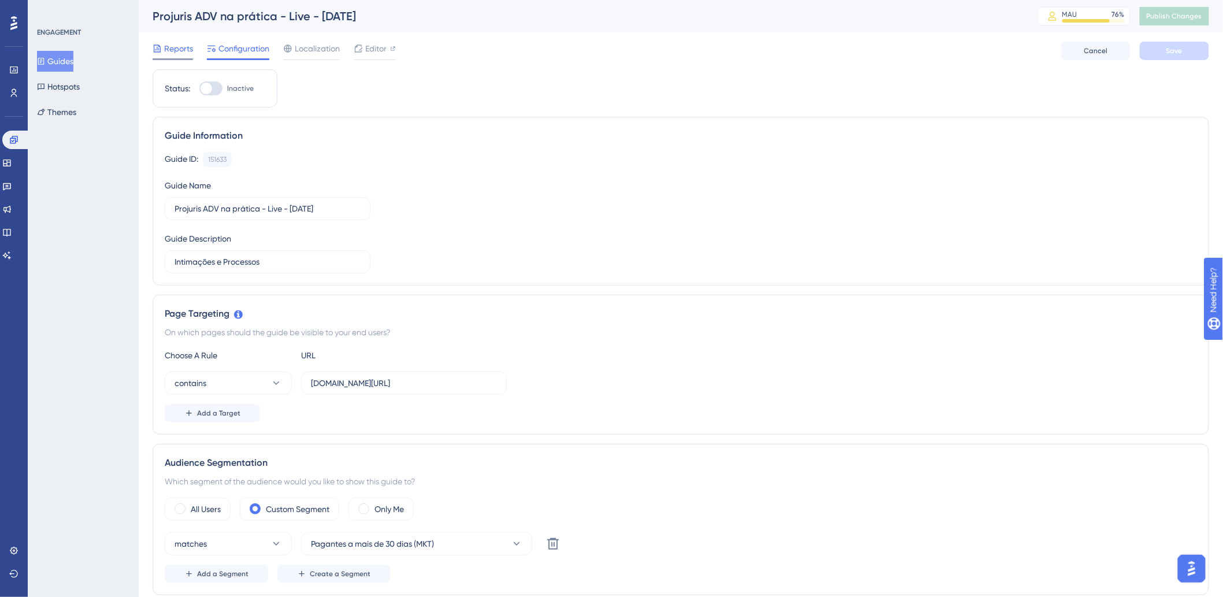
click at [173, 50] on span "Reports" at bounding box center [178, 49] width 29 height 14
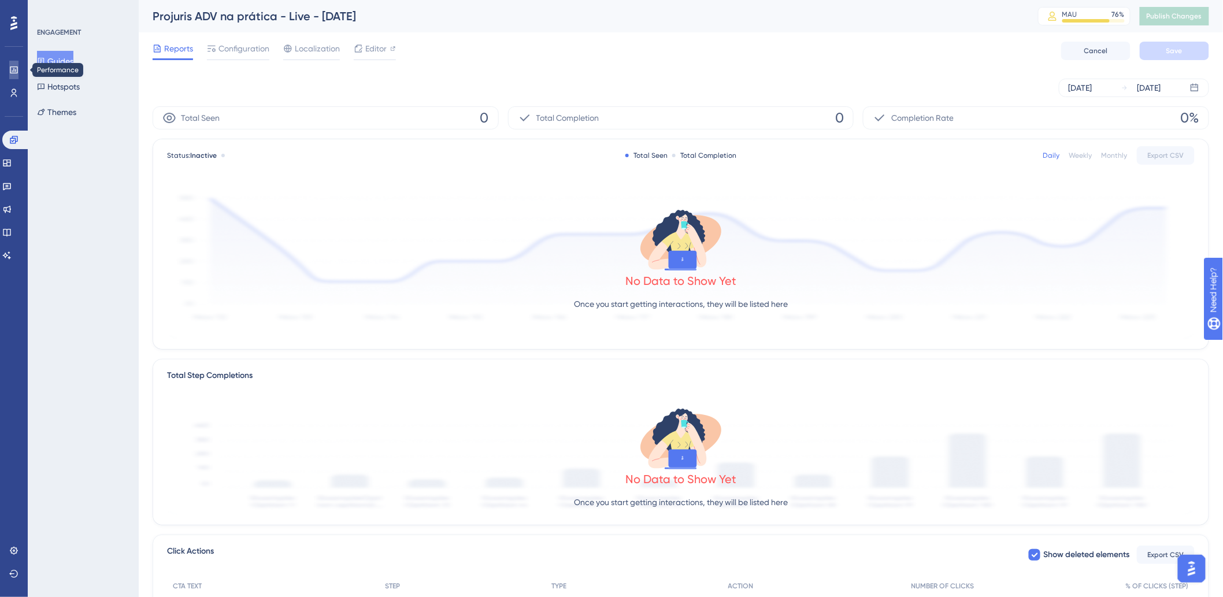
click at [13, 73] on icon at bounding box center [13, 69] width 9 height 9
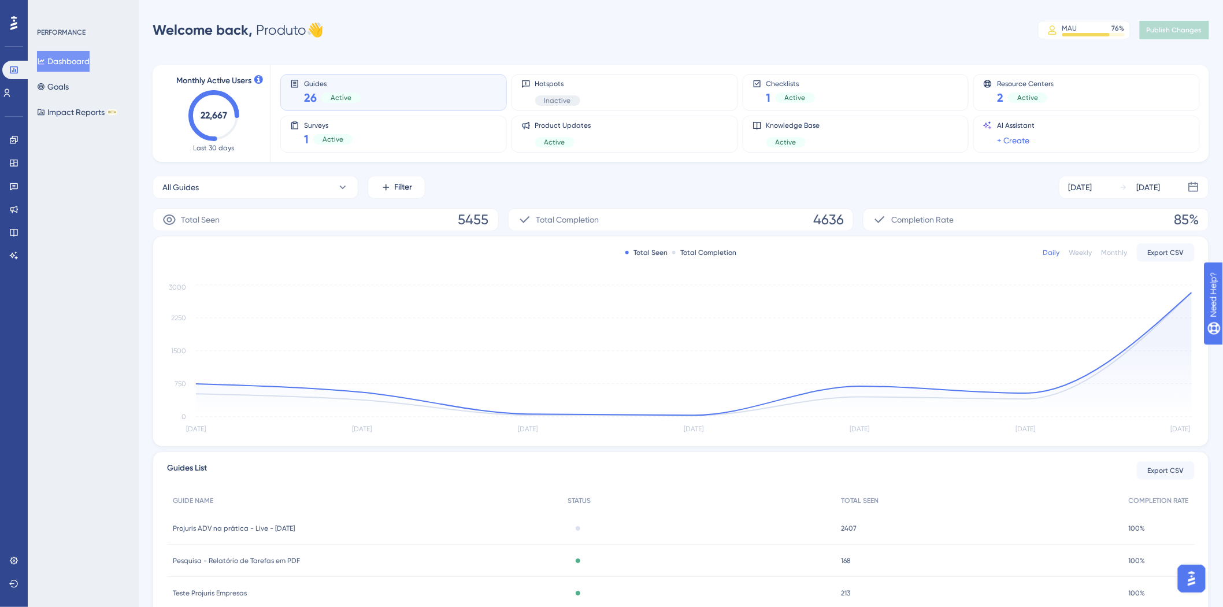
click at [737, 21] on div "Welcome back, Produto 👋 MAU 76 % Click to see add-on and upgrade options Publis…" at bounding box center [681, 30] width 1057 height 23
